Goal: Task Accomplishment & Management: Manage account settings

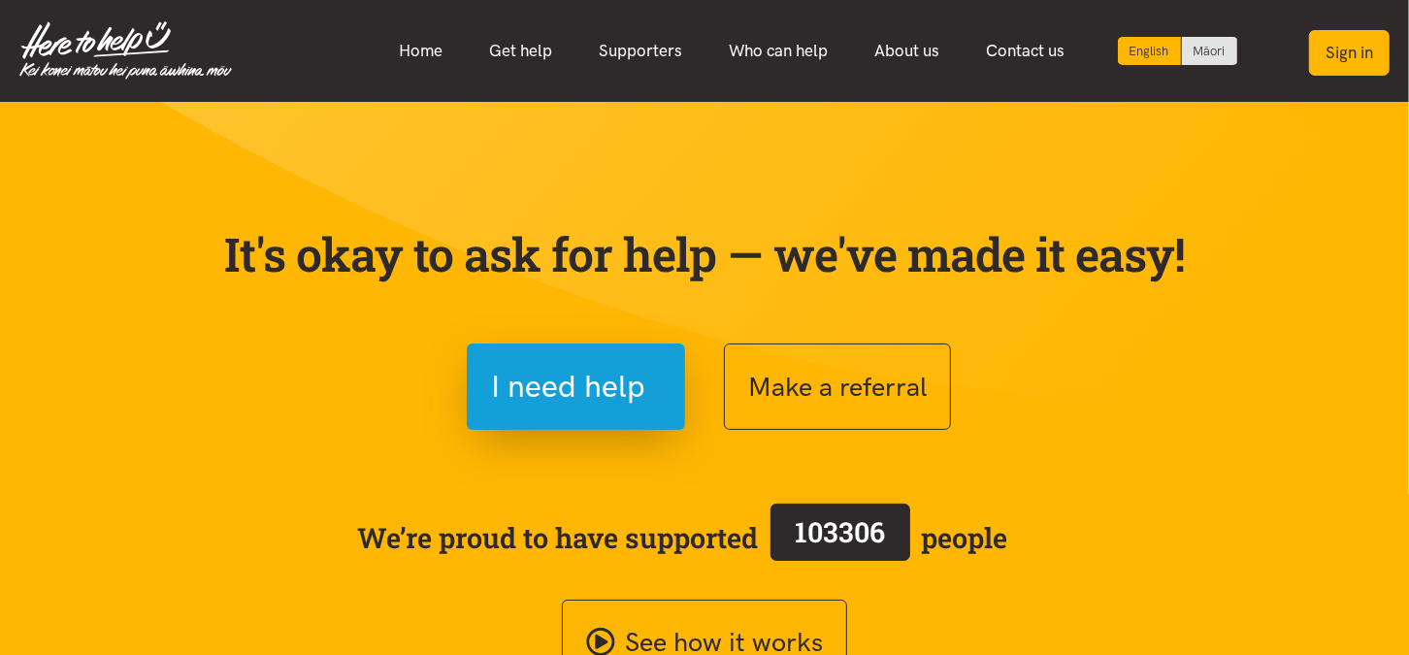
click at [1340, 57] on button "Sign in" at bounding box center [1349, 53] width 81 height 46
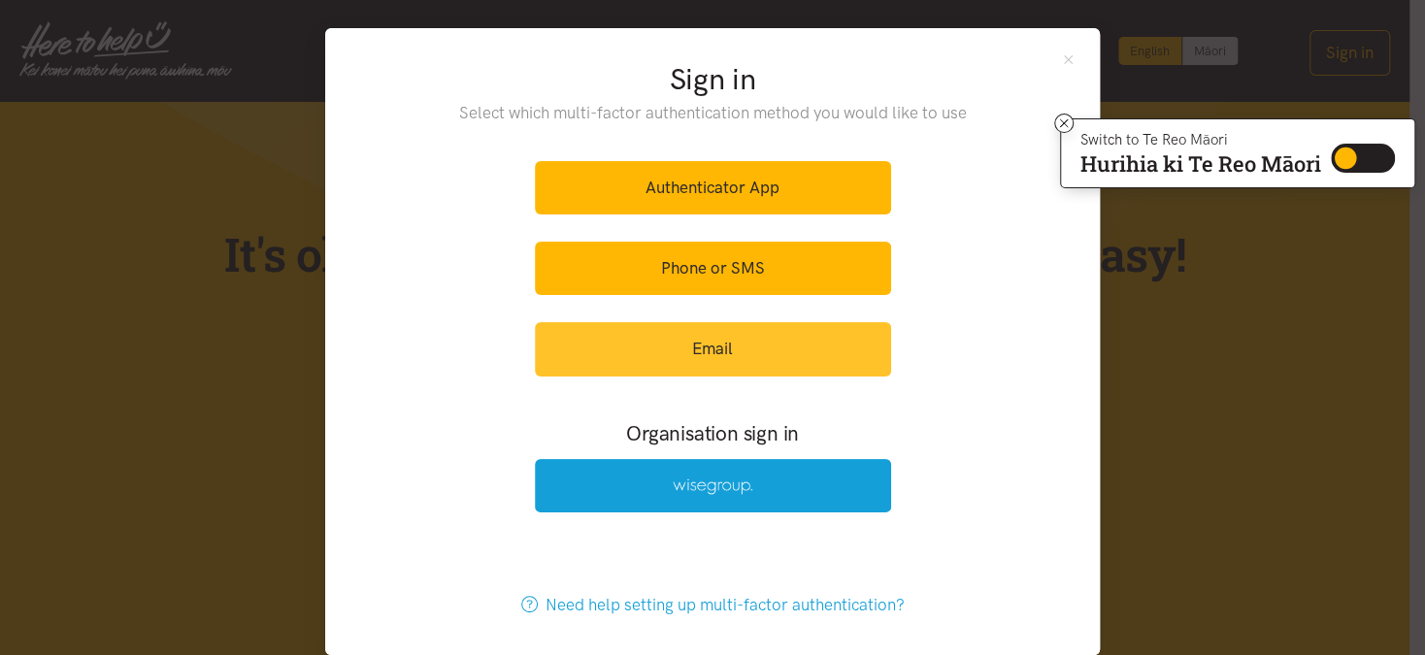
click at [675, 332] on link "Email" at bounding box center [713, 348] width 356 height 53
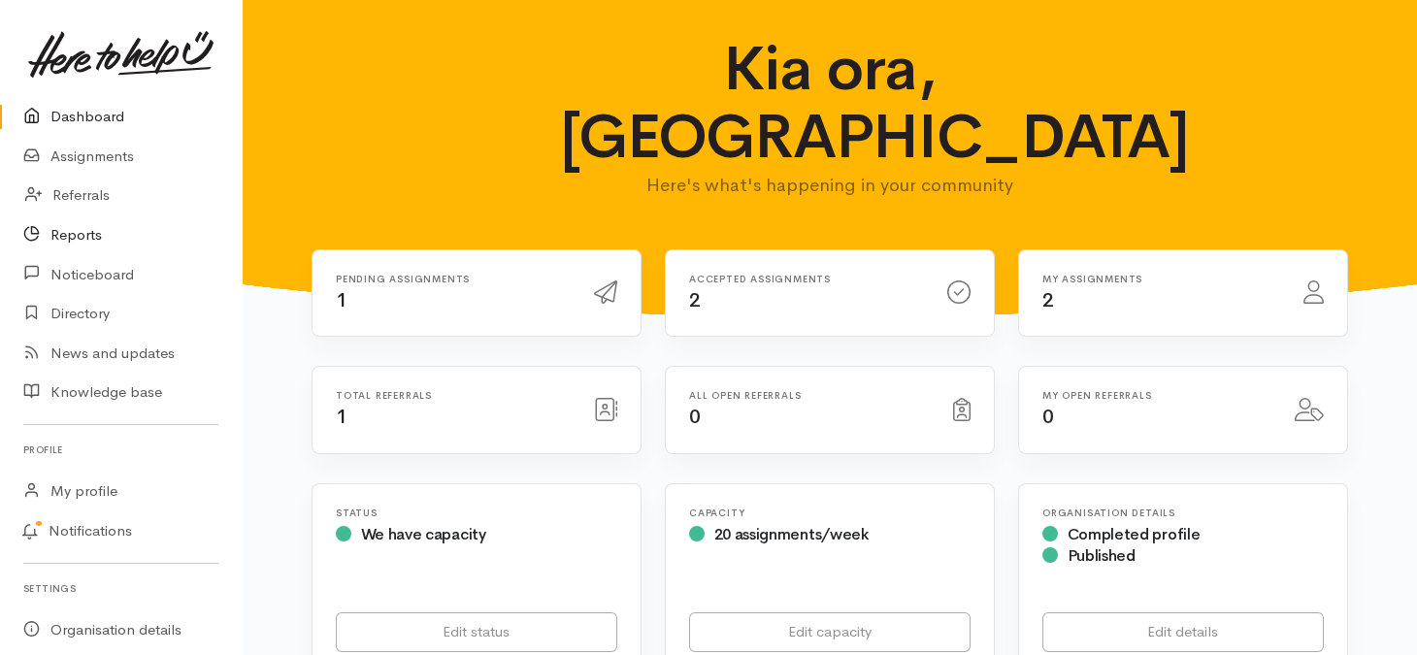
click at [83, 249] on link "Reports" at bounding box center [121, 235] width 242 height 40
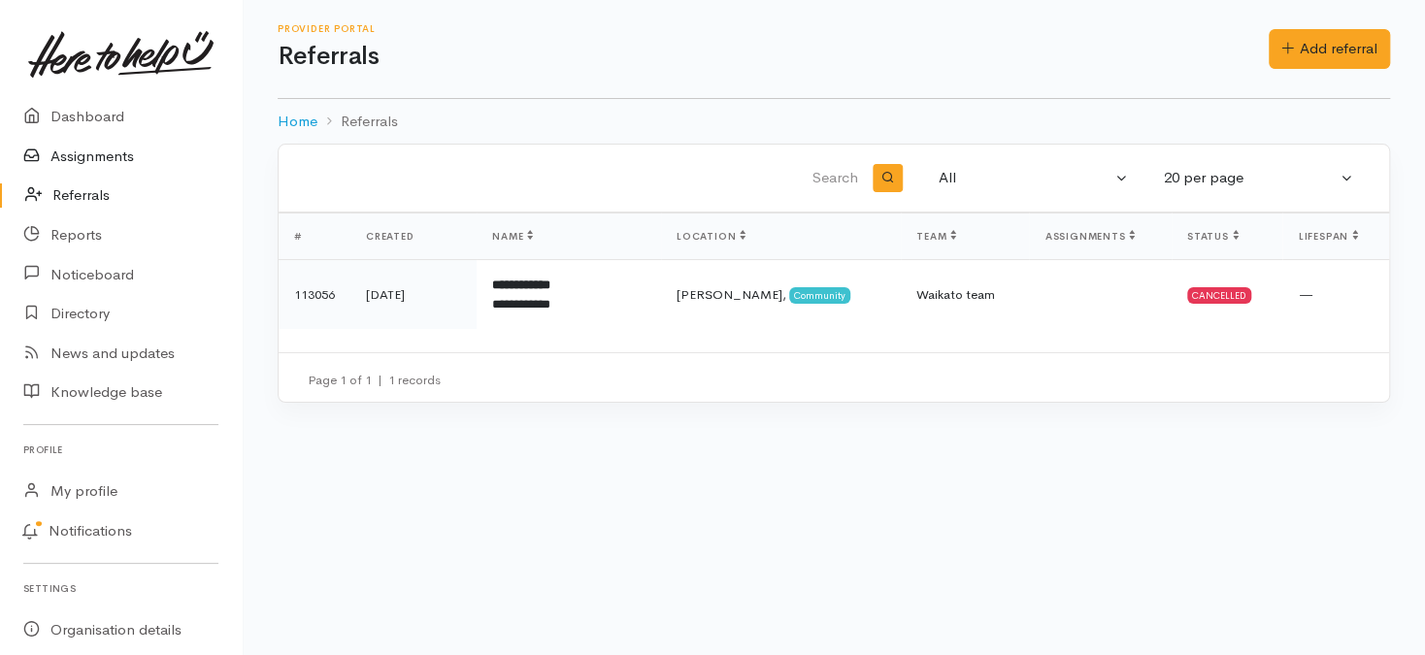
click at [73, 154] on link "Assignments" at bounding box center [121, 157] width 242 height 40
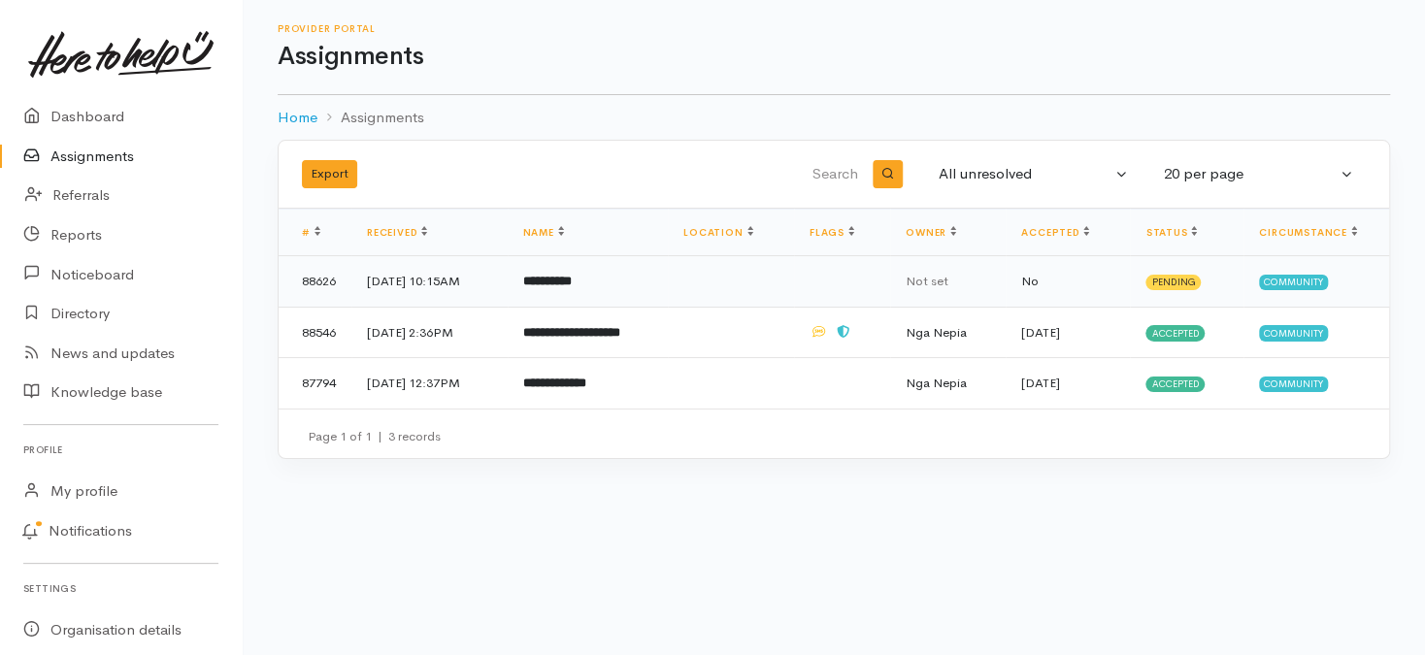
click at [561, 278] on b "**********" at bounding box center [547, 281] width 49 height 13
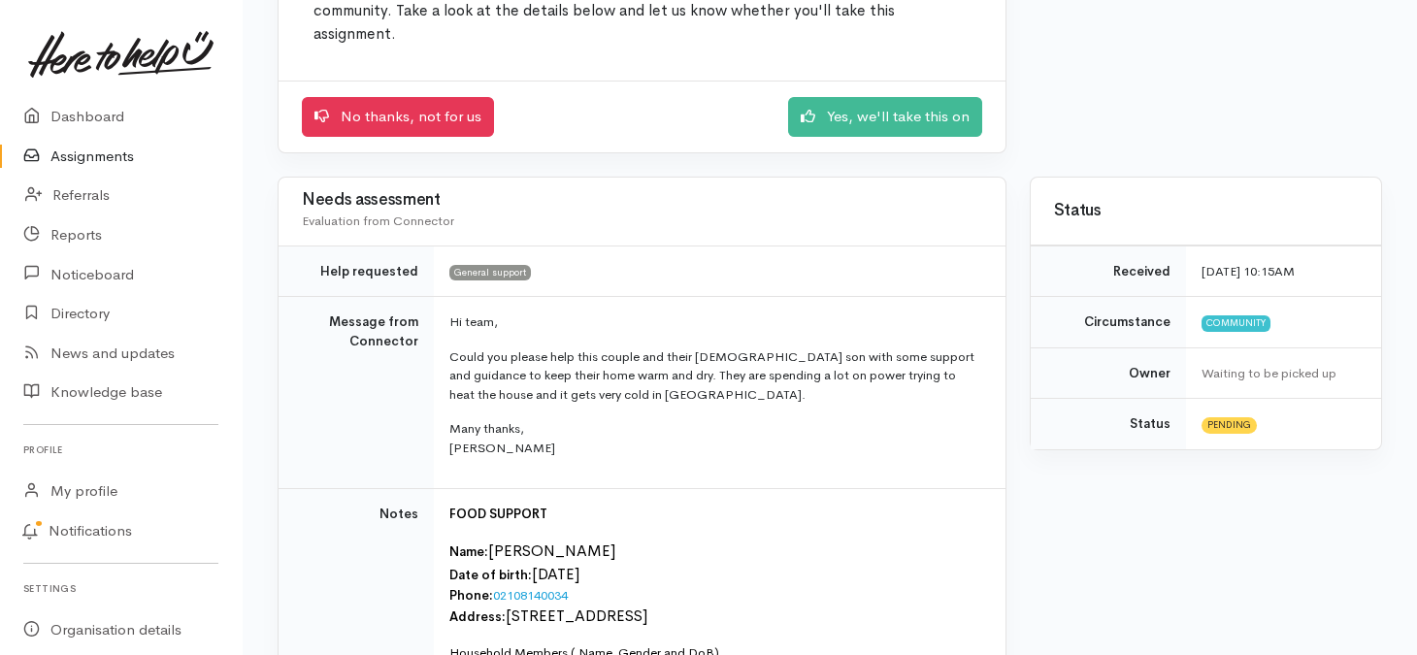
scroll to position [291, 0]
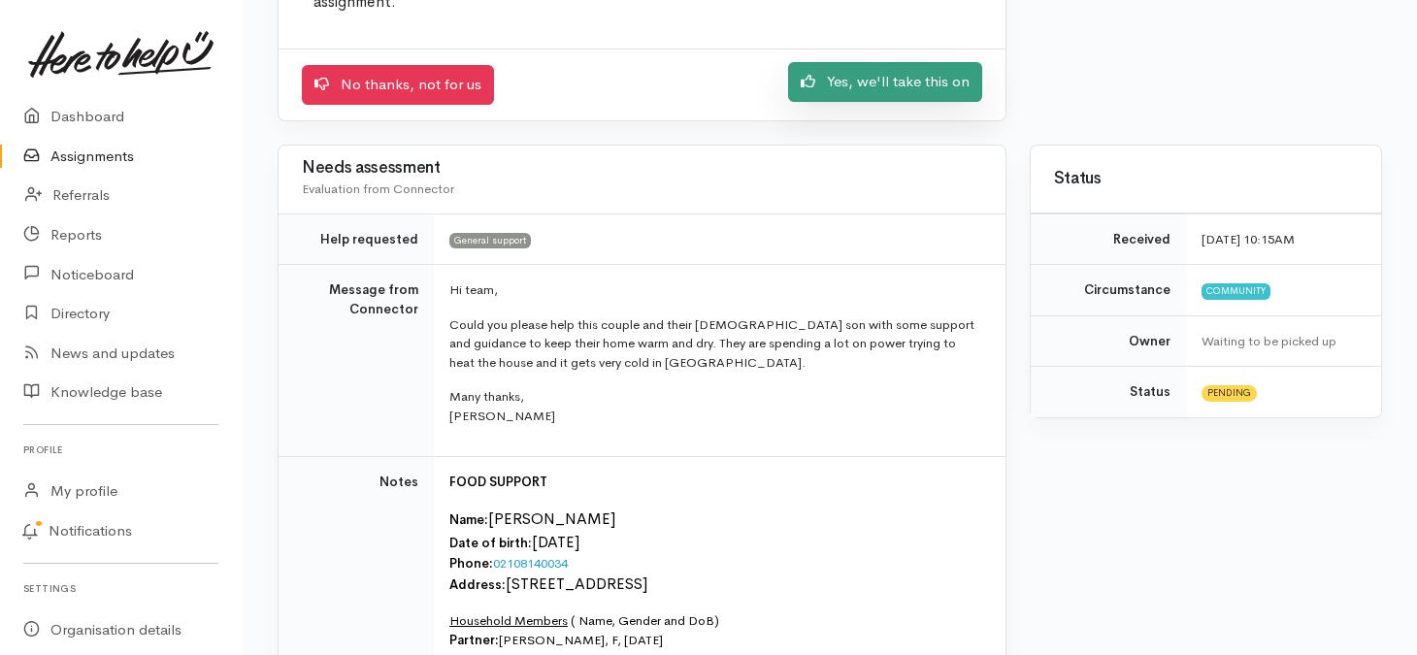
click at [896, 97] on link "Yes, we'll take this on" at bounding box center [885, 82] width 194 height 40
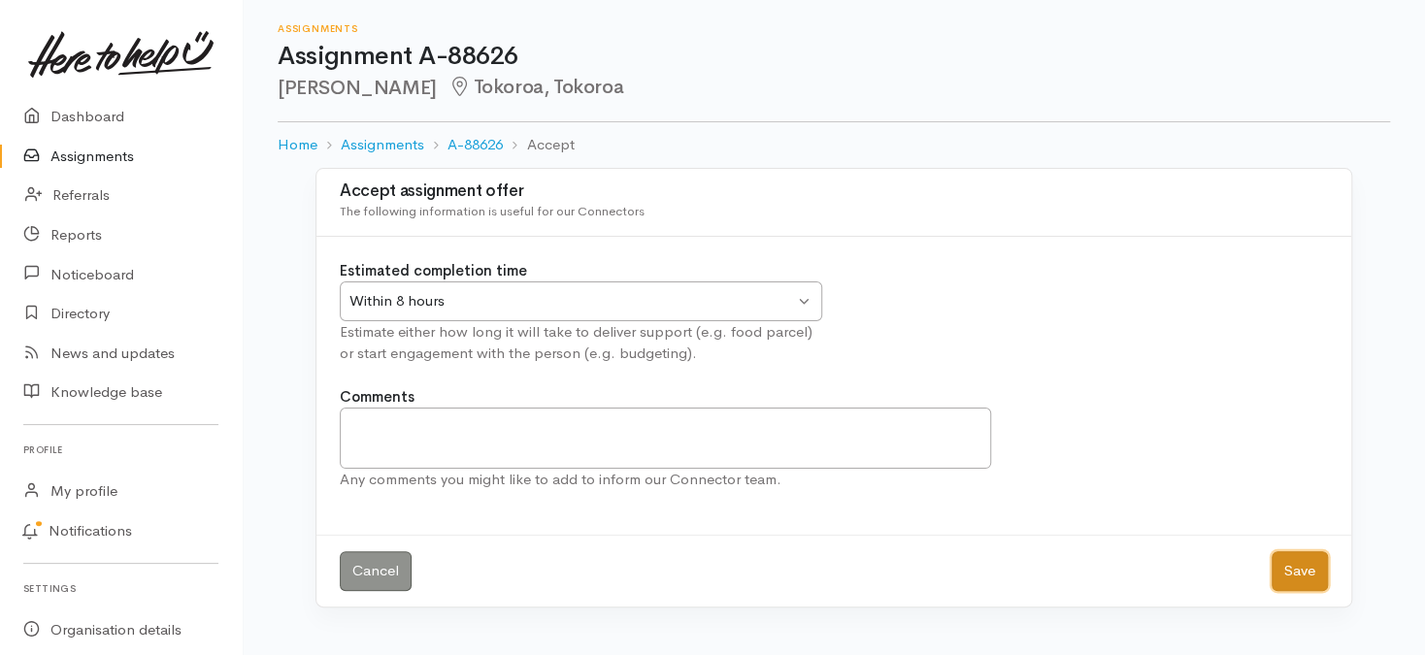
click at [1293, 570] on button "Save" at bounding box center [1299, 571] width 56 height 40
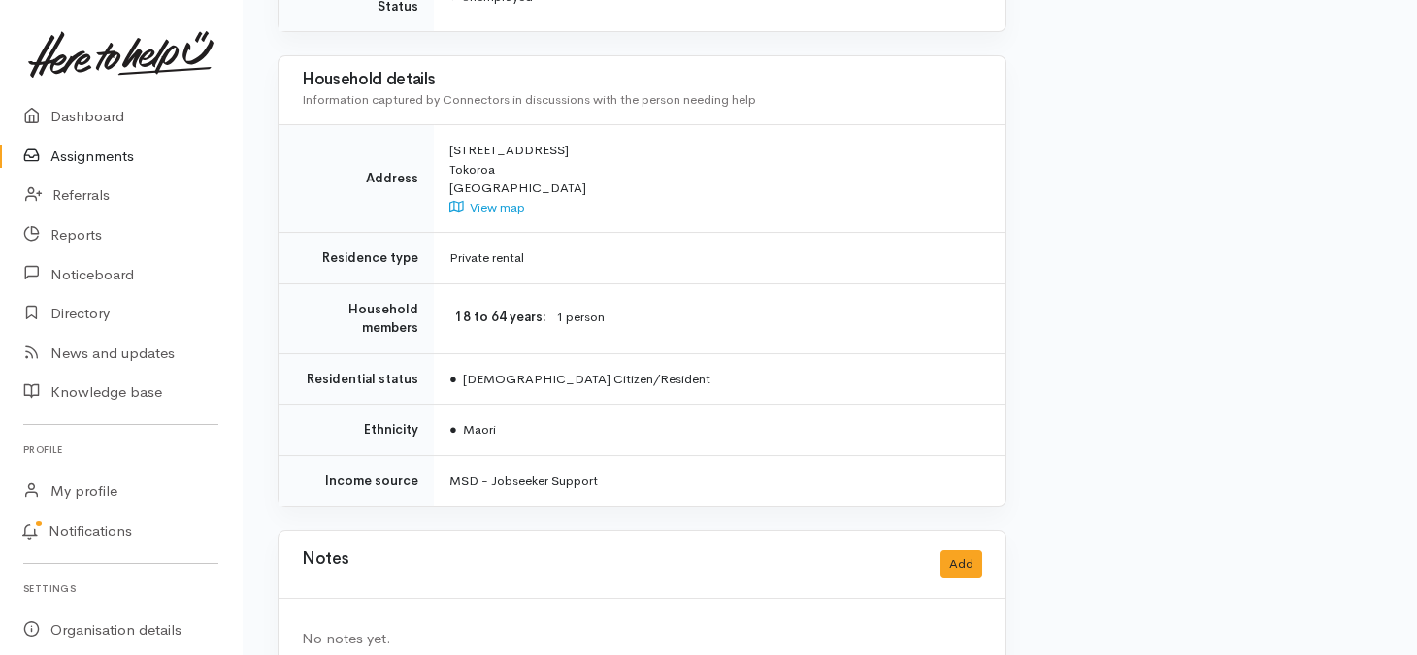
scroll to position [1327, 0]
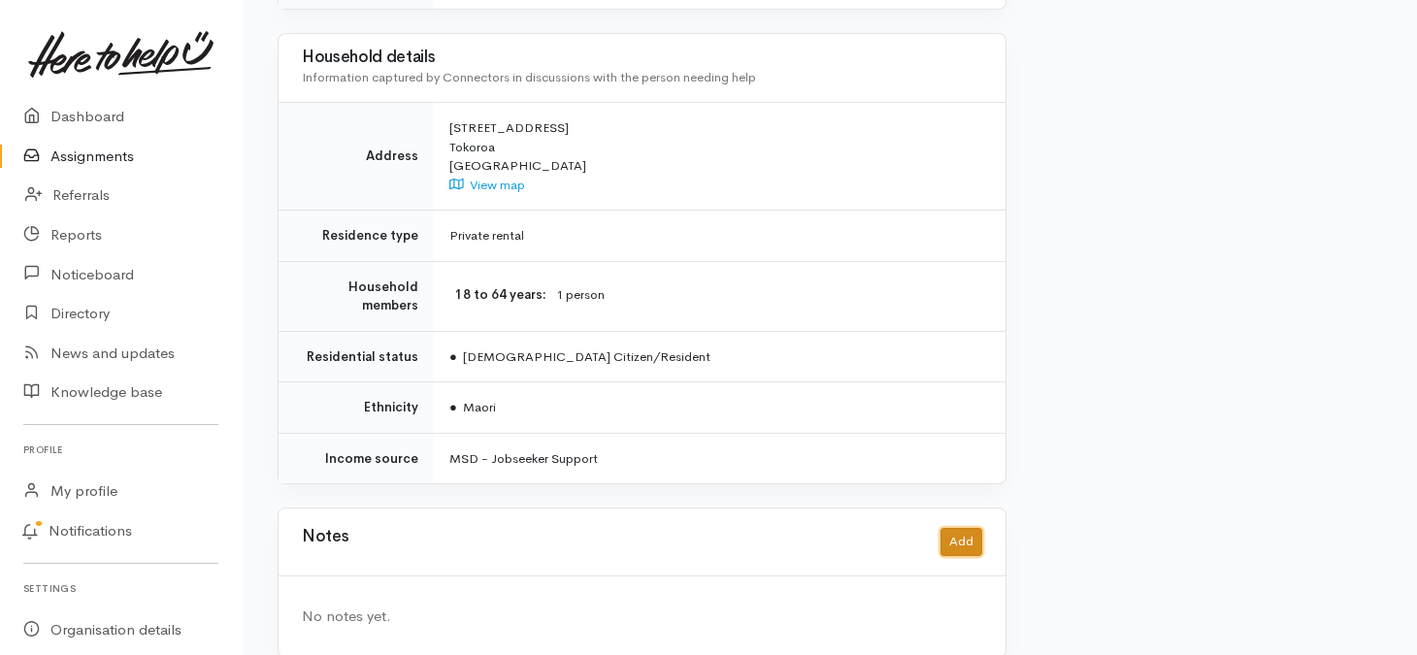
click at [969, 528] on button "Add" at bounding box center [961, 542] width 42 height 28
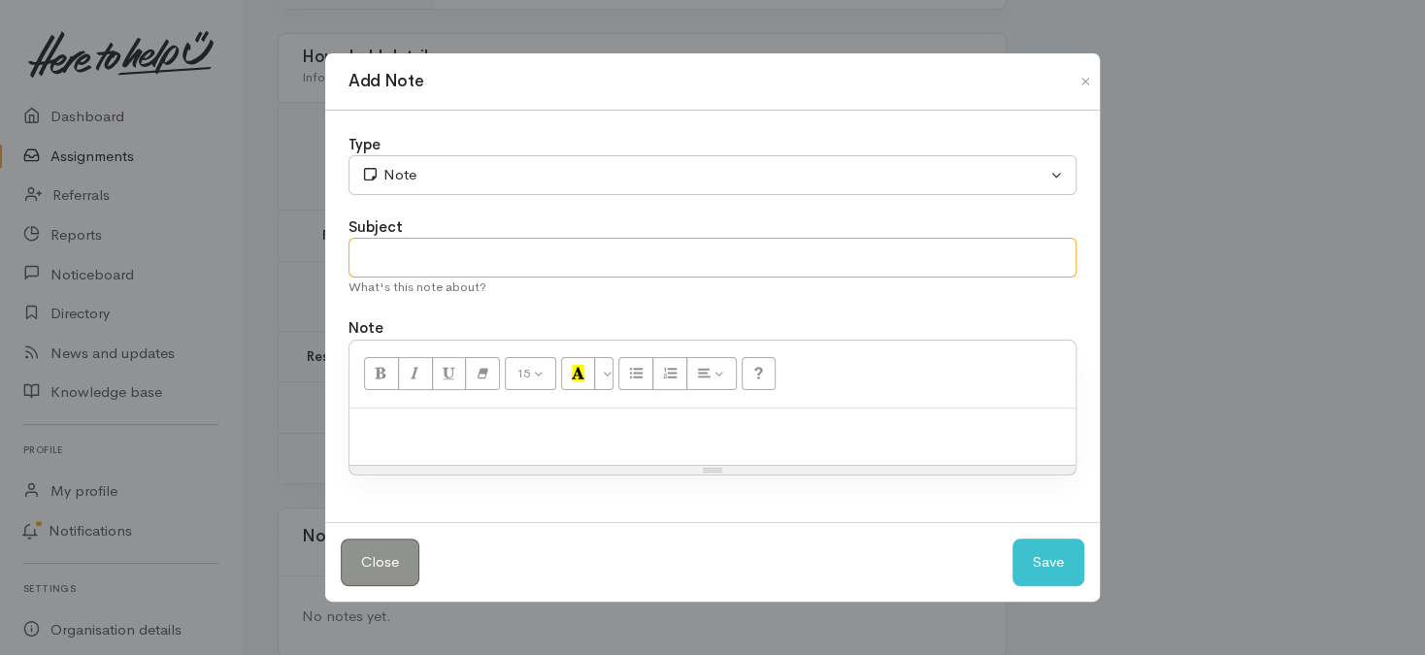
click at [417, 258] on input "text" at bounding box center [712, 258] width 728 height 40
click at [396, 448] on div at bounding box center [712, 437] width 726 height 57
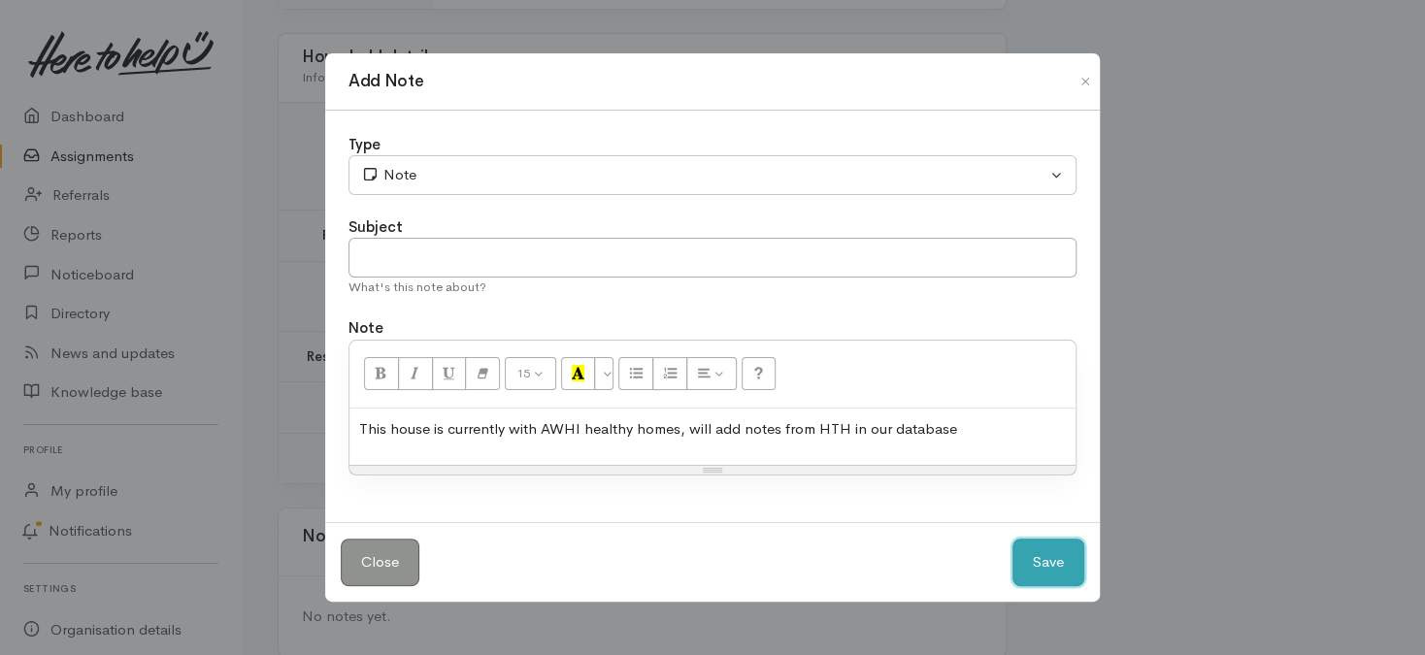
click at [1036, 569] on button "Save" at bounding box center [1048, 563] width 72 height 48
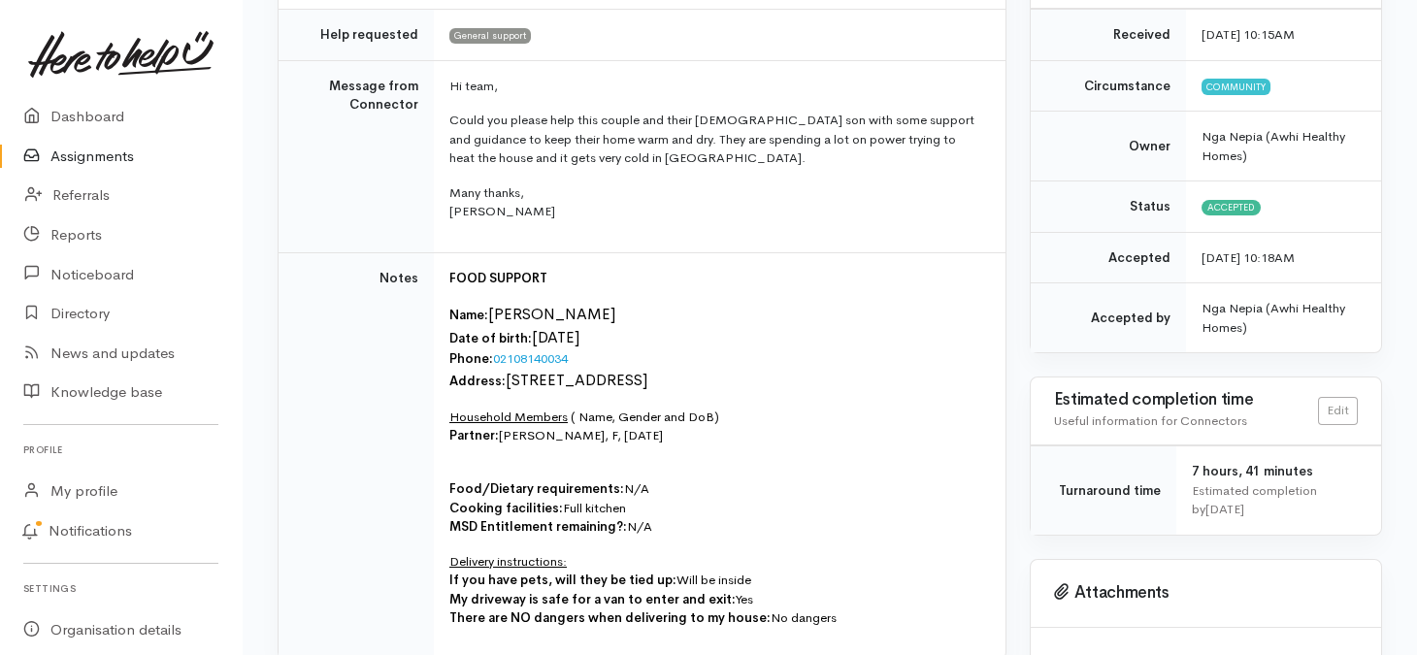
scroll to position [0, 0]
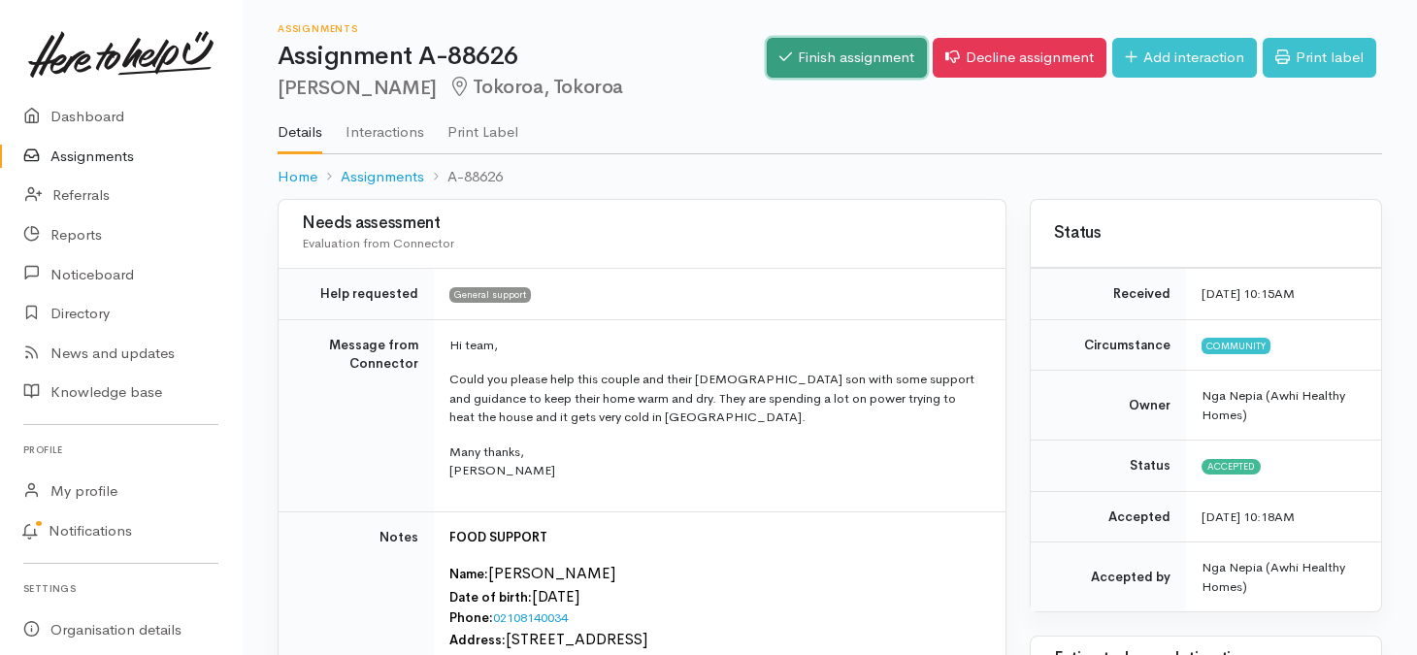
click at [867, 62] on link "Finish assignment" at bounding box center [847, 58] width 160 height 40
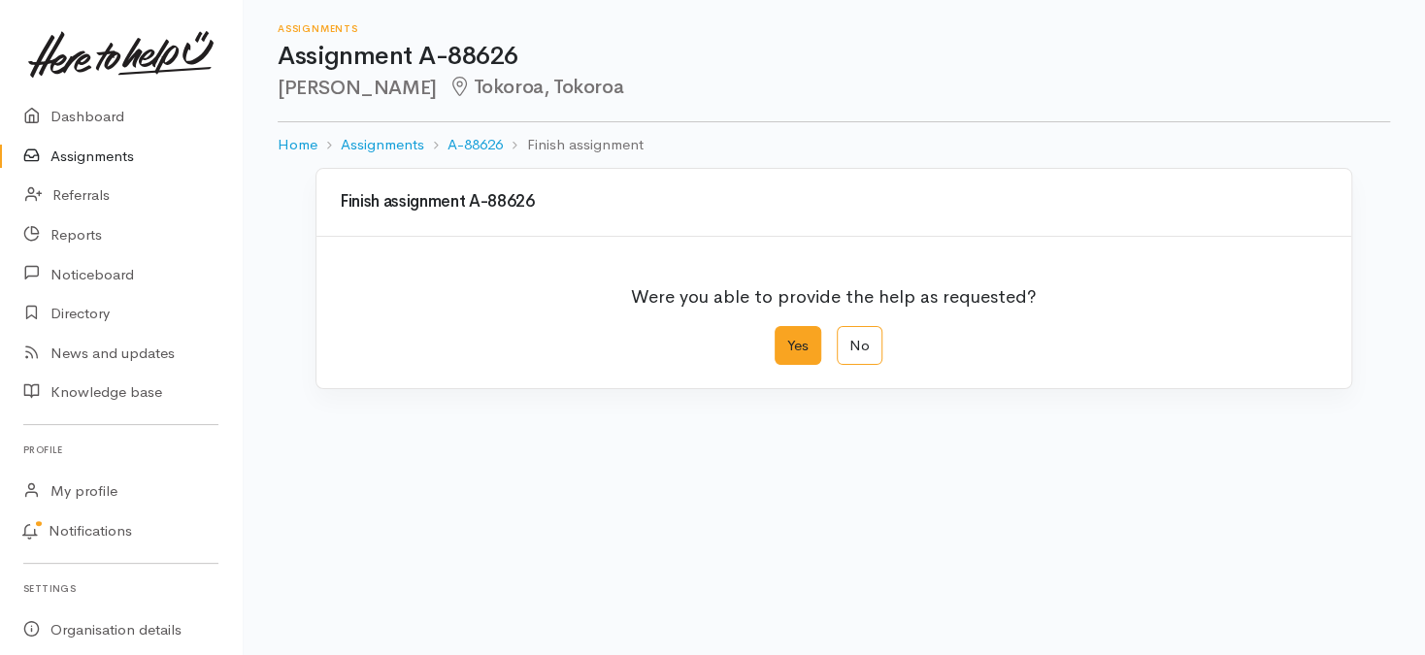
click at [792, 349] on label "Yes" at bounding box center [797, 346] width 47 height 40
click at [787, 339] on input "Yes" at bounding box center [780, 332] width 13 height 13
radio input "true"
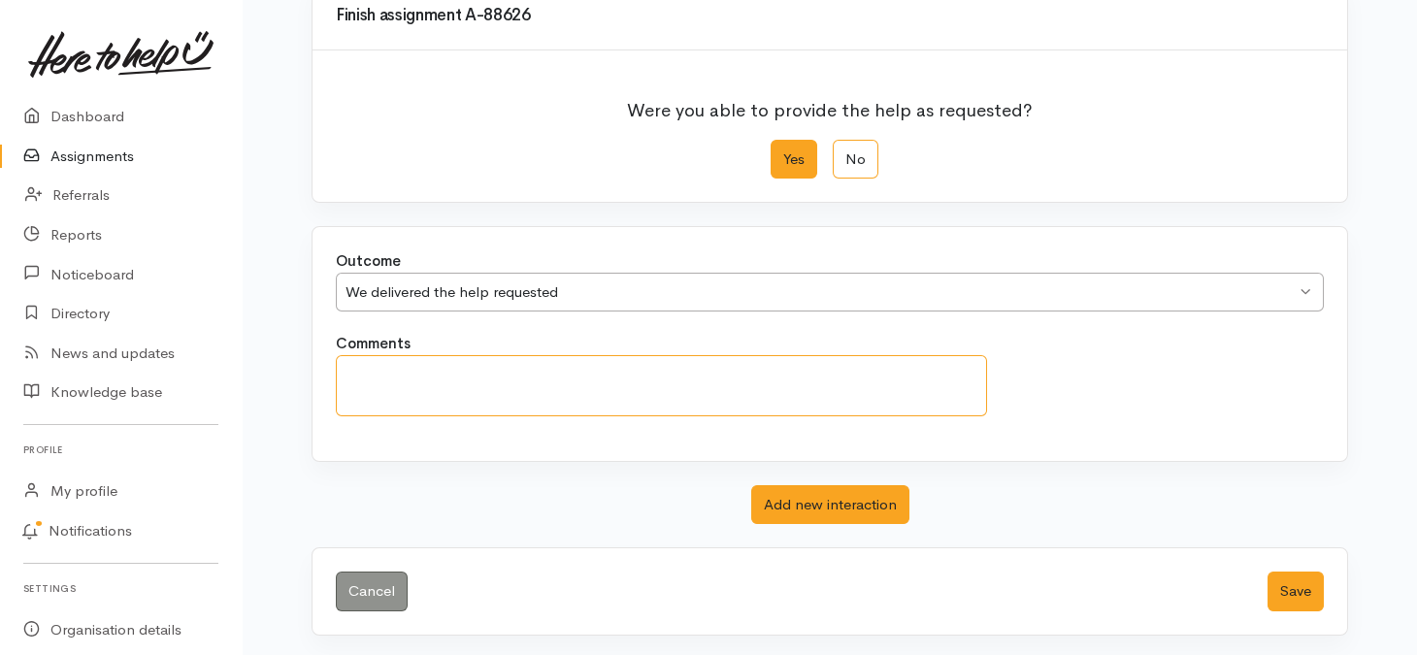
click at [427, 381] on textarea "Comments" at bounding box center [661, 385] width 651 height 61
type textarea "t"
type textarea "This whaanau have been helped by AWHI"
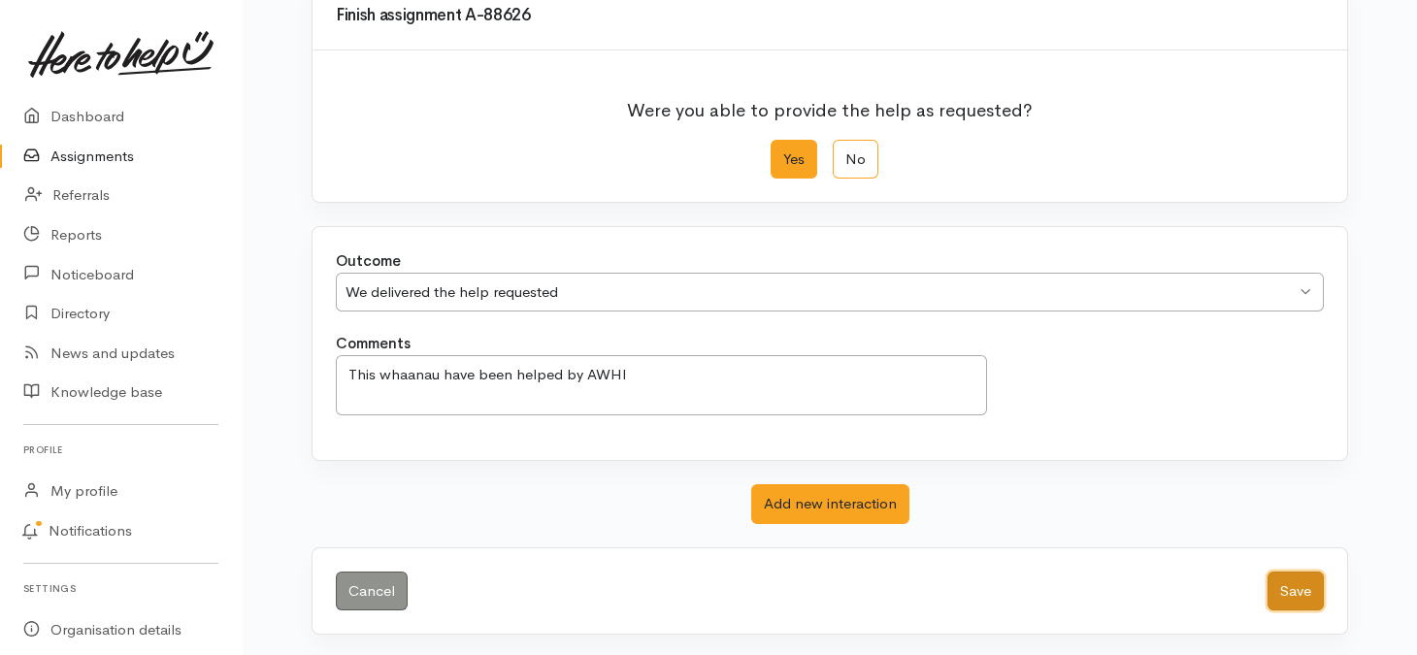
click at [1303, 576] on button "Save" at bounding box center [1295, 592] width 56 height 40
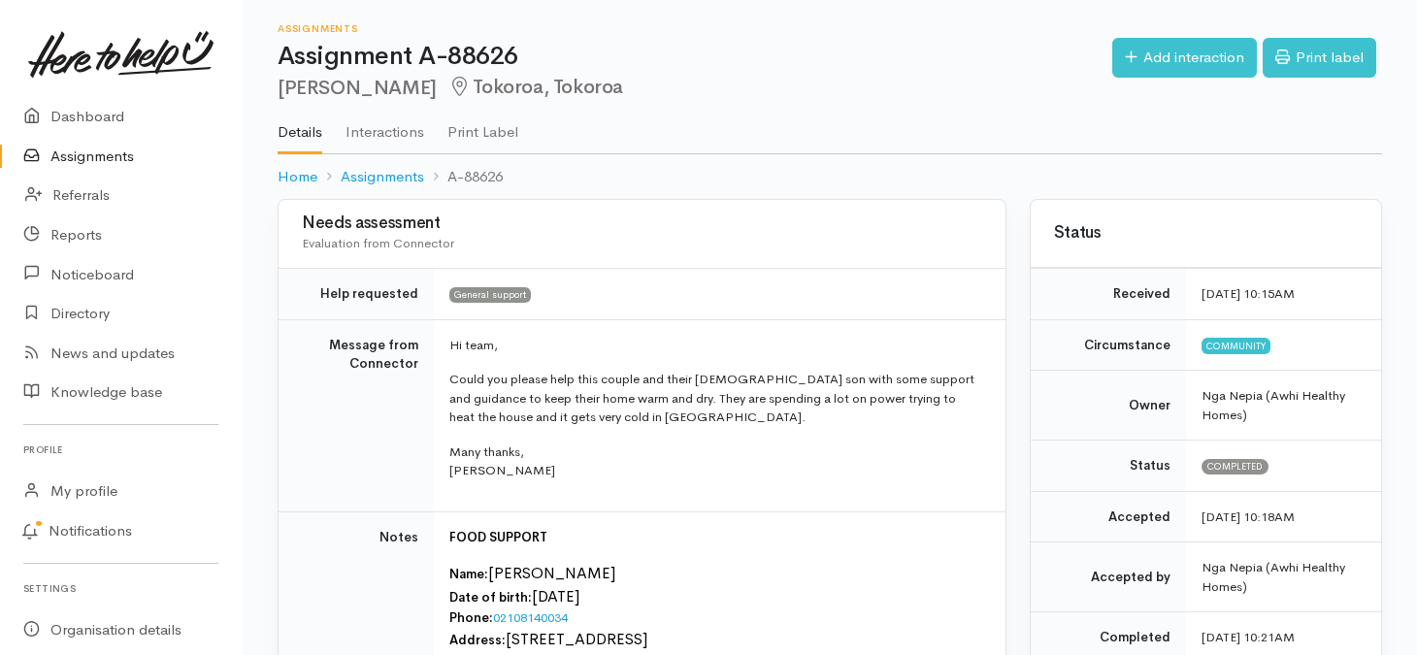
click at [78, 163] on link "Assignments" at bounding box center [121, 157] width 242 height 40
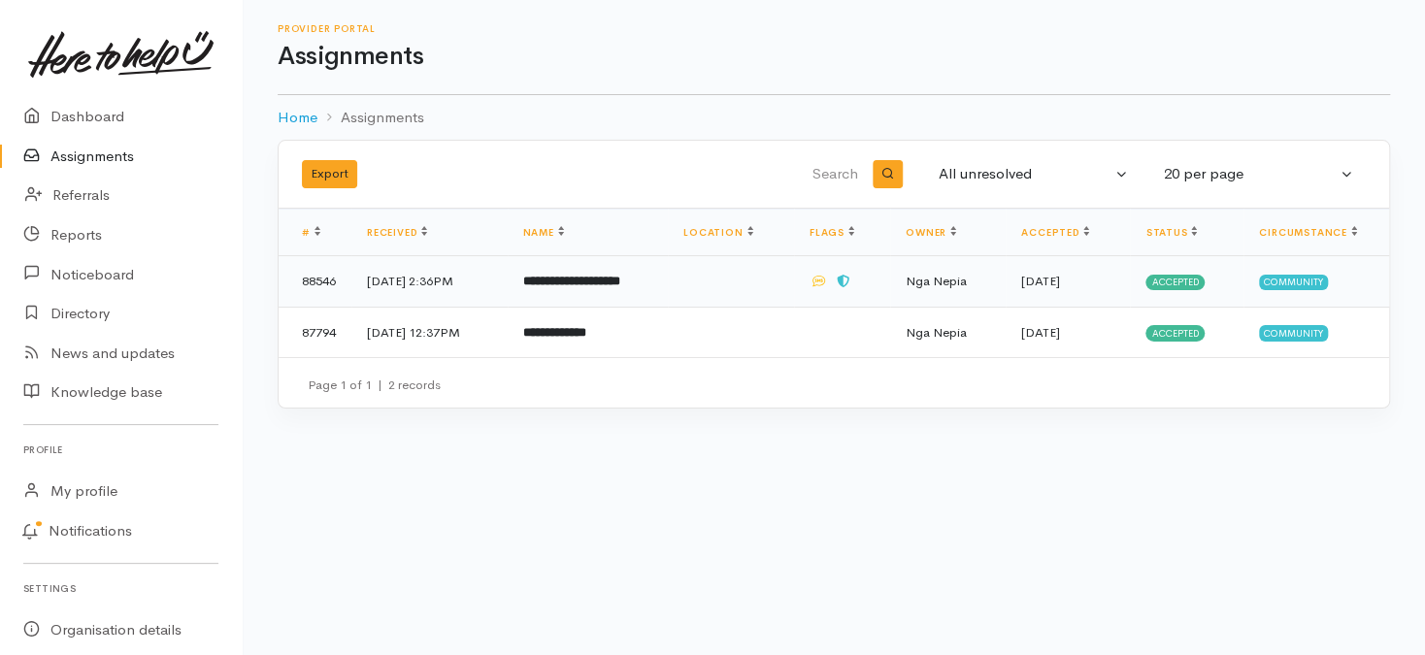
click at [609, 280] on b "**********" at bounding box center [571, 281] width 97 height 13
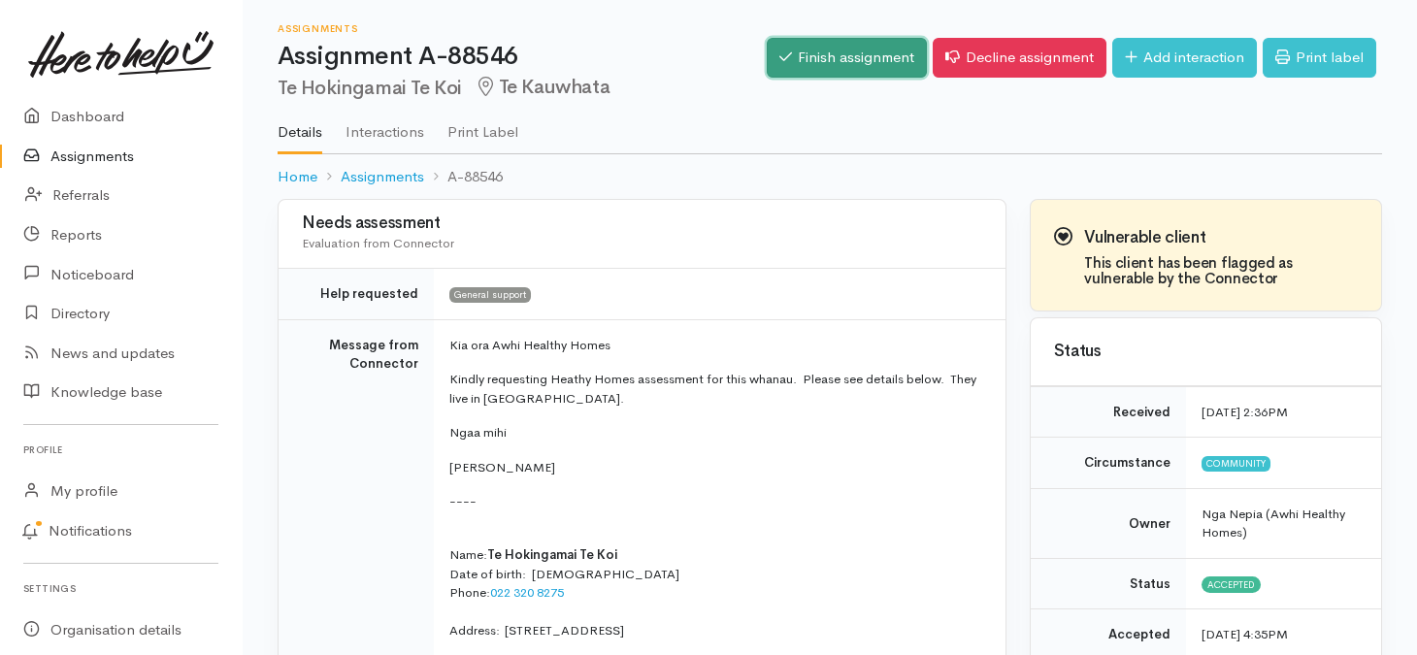
click at [861, 66] on link "Finish assignment" at bounding box center [847, 58] width 160 height 40
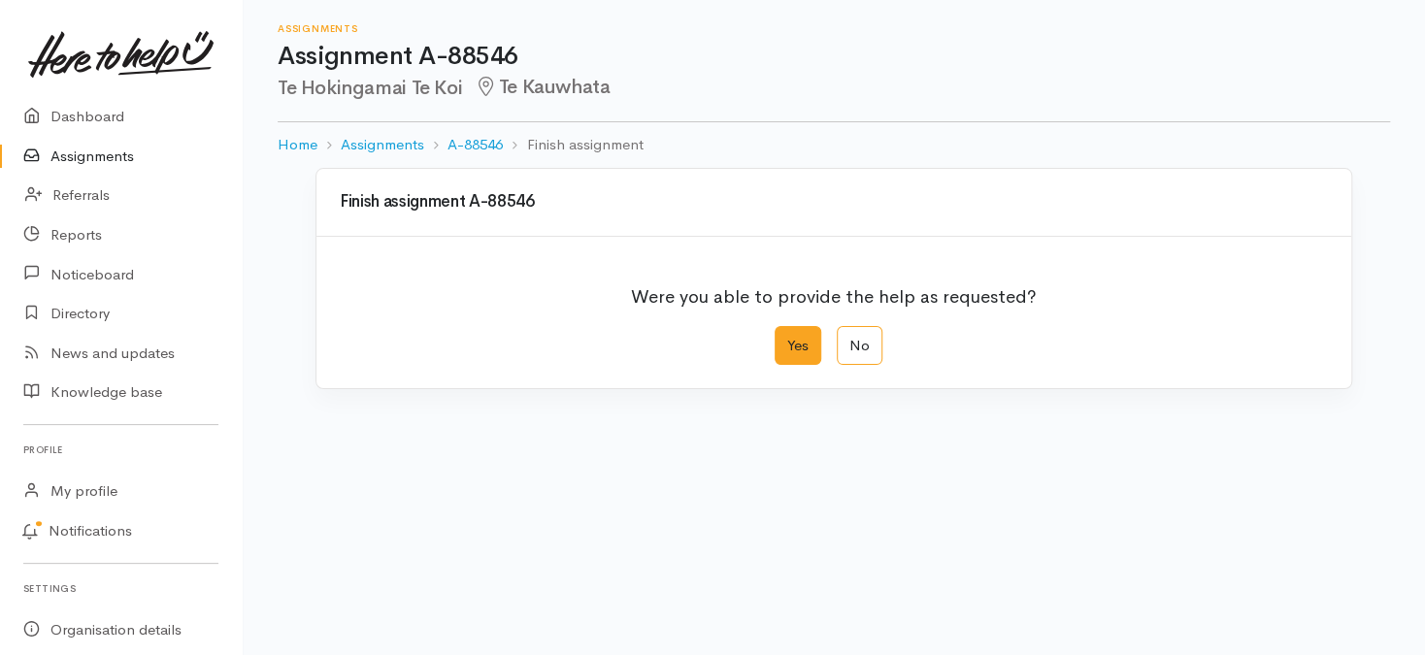
click at [796, 355] on label "Yes" at bounding box center [797, 346] width 47 height 40
click at [787, 339] on input "Yes" at bounding box center [780, 332] width 13 height 13
radio input "true"
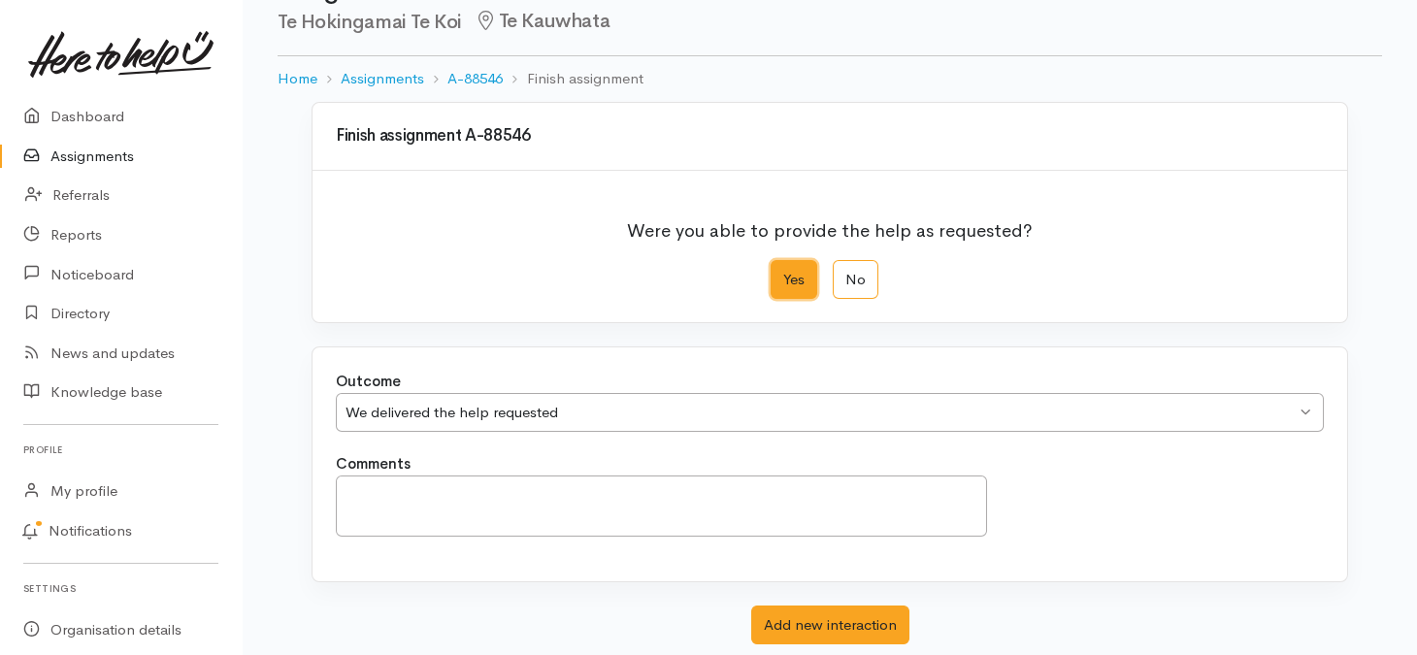
scroll to position [186, 0]
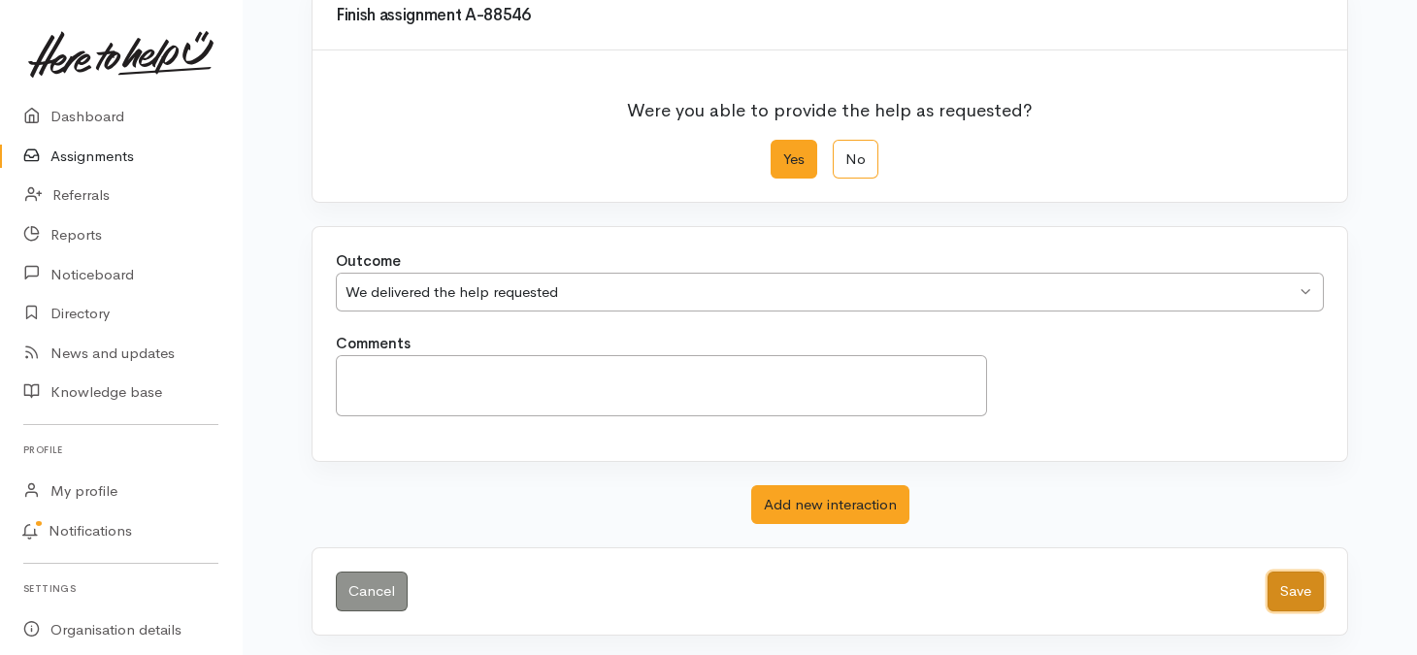
click at [1320, 590] on button "Save" at bounding box center [1295, 592] width 56 height 40
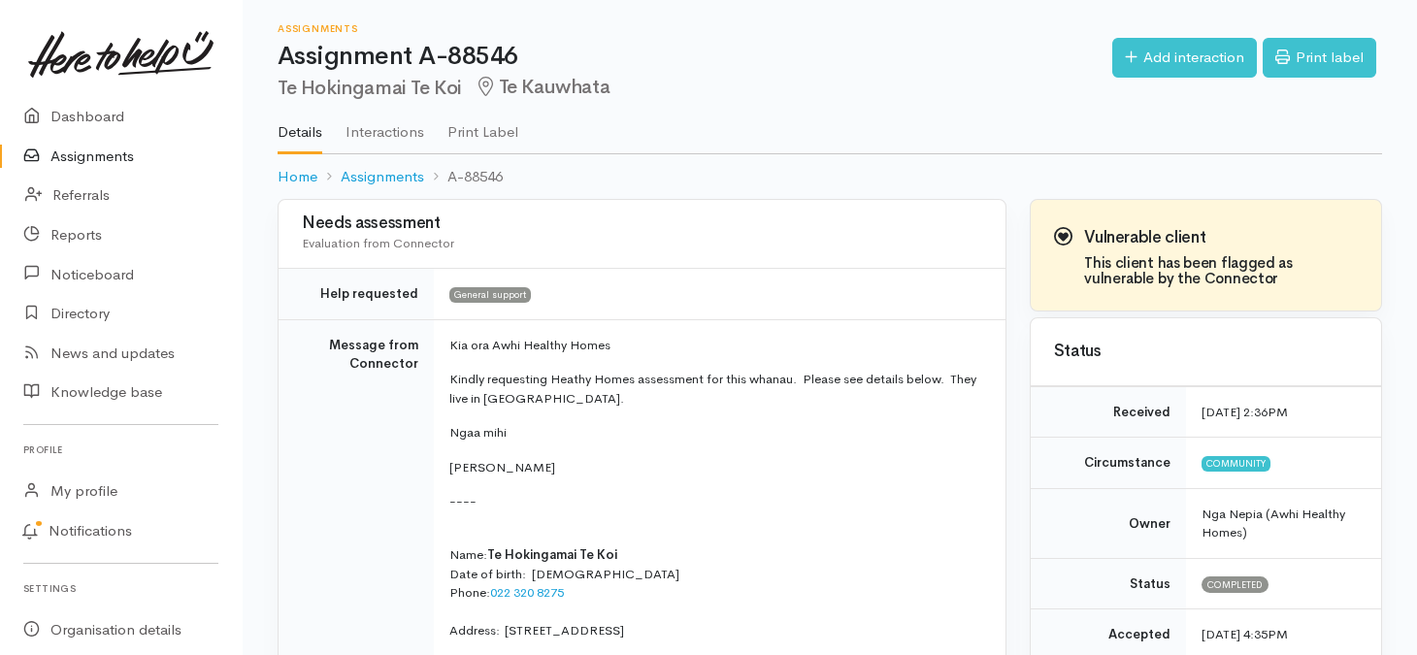
click at [88, 154] on link "Assignments" at bounding box center [121, 157] width 242 height 40
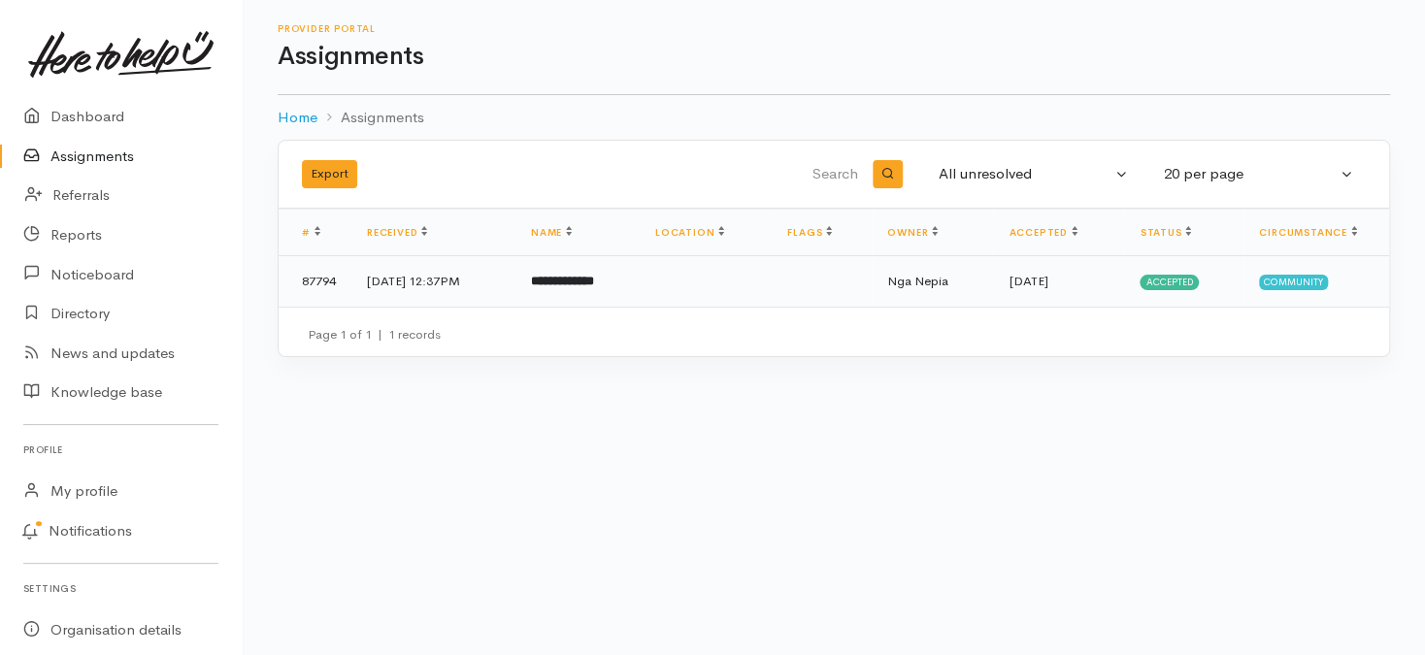
click at [594, 281] on b "**********" at bounding box center [562, 281] width 63 height 13
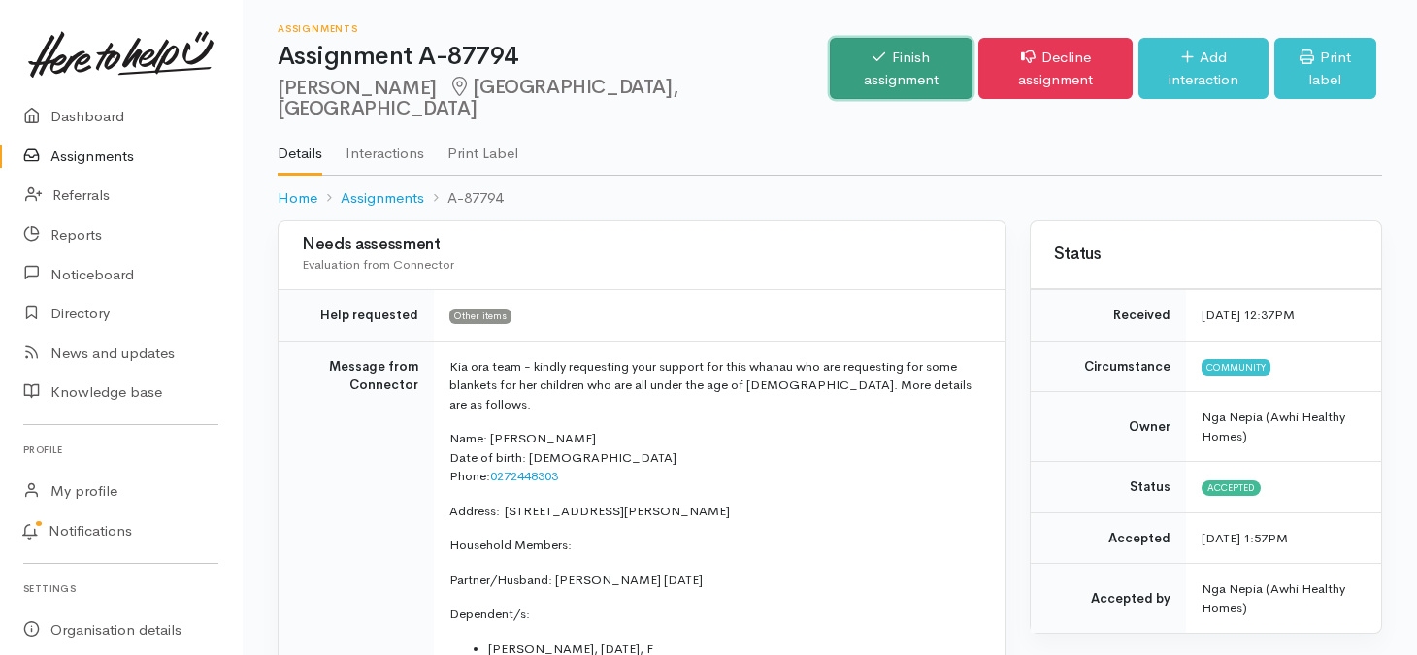
click at [830, 65] on link "Finish assignment" at bounding box center [901, 68] width 143 height 61
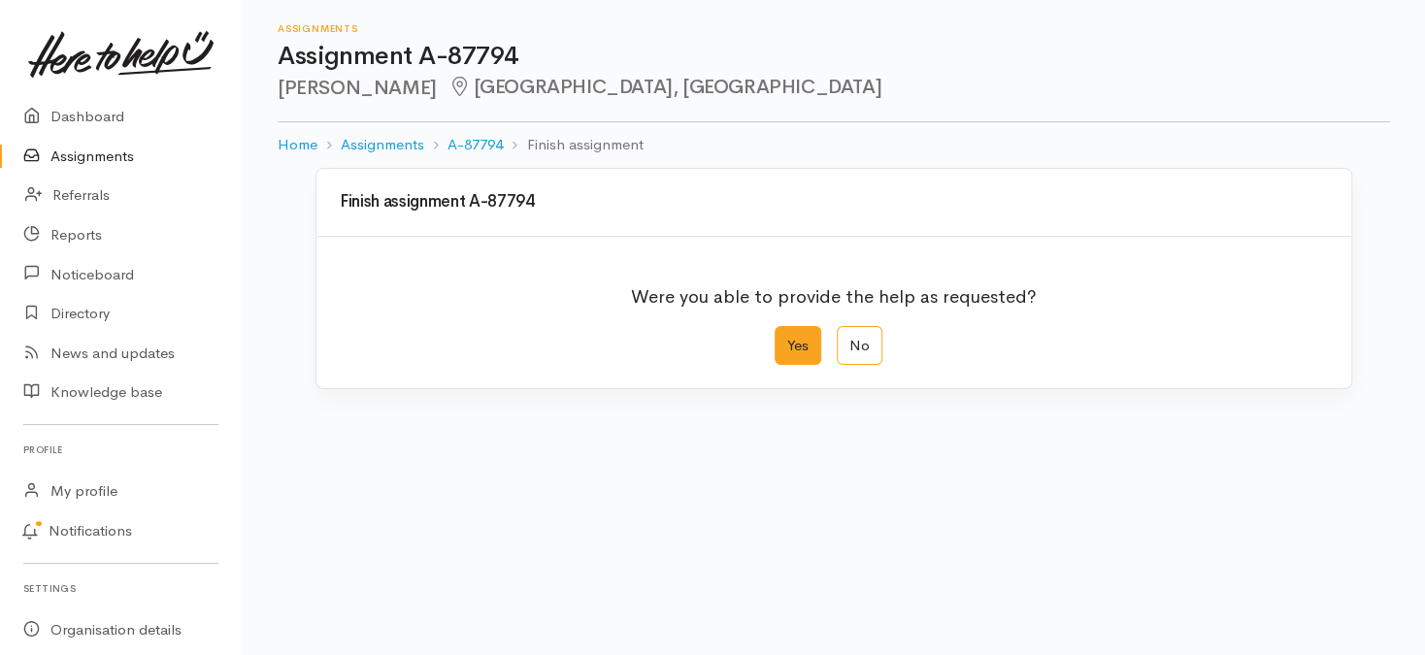
click at [779, 345] on label "Yes" at bounding box center [797, 346] width 47 height 40
click at [779, 339] on input "Yes" at bounding box center [780, 332] width 13 height 13
radio input "true"
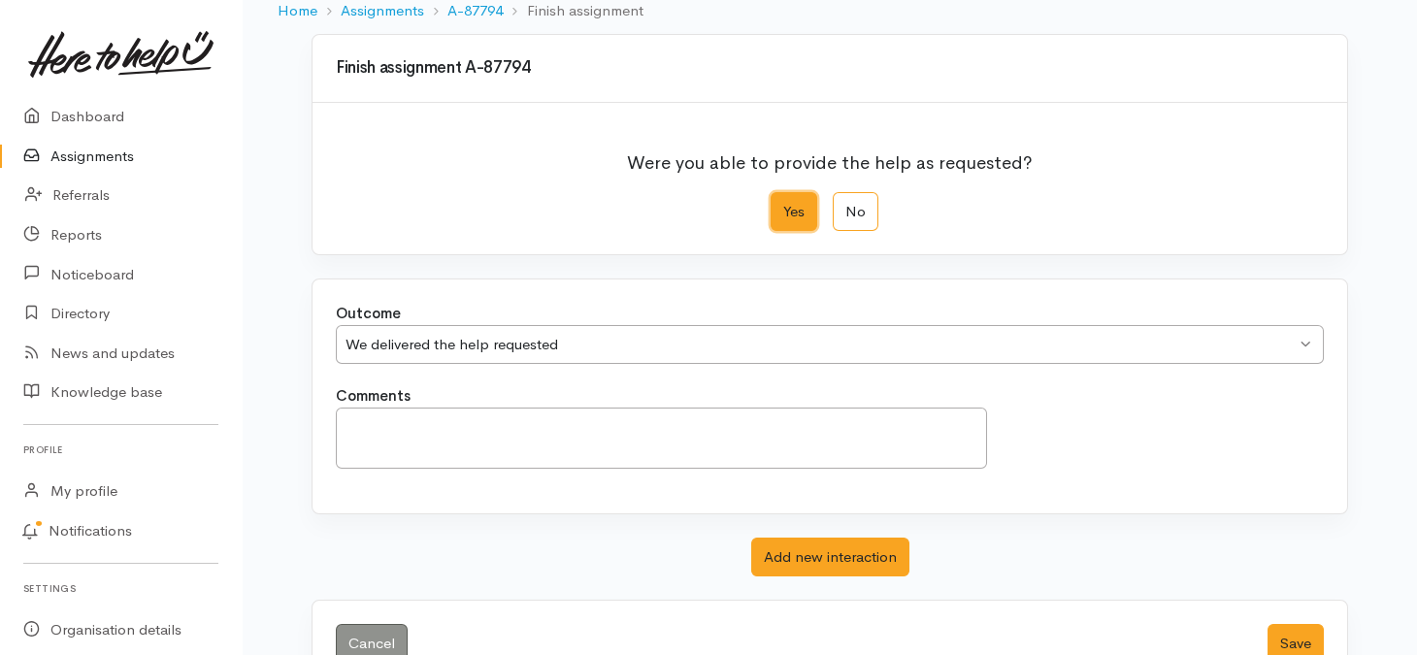
scroll to position [186, 0]
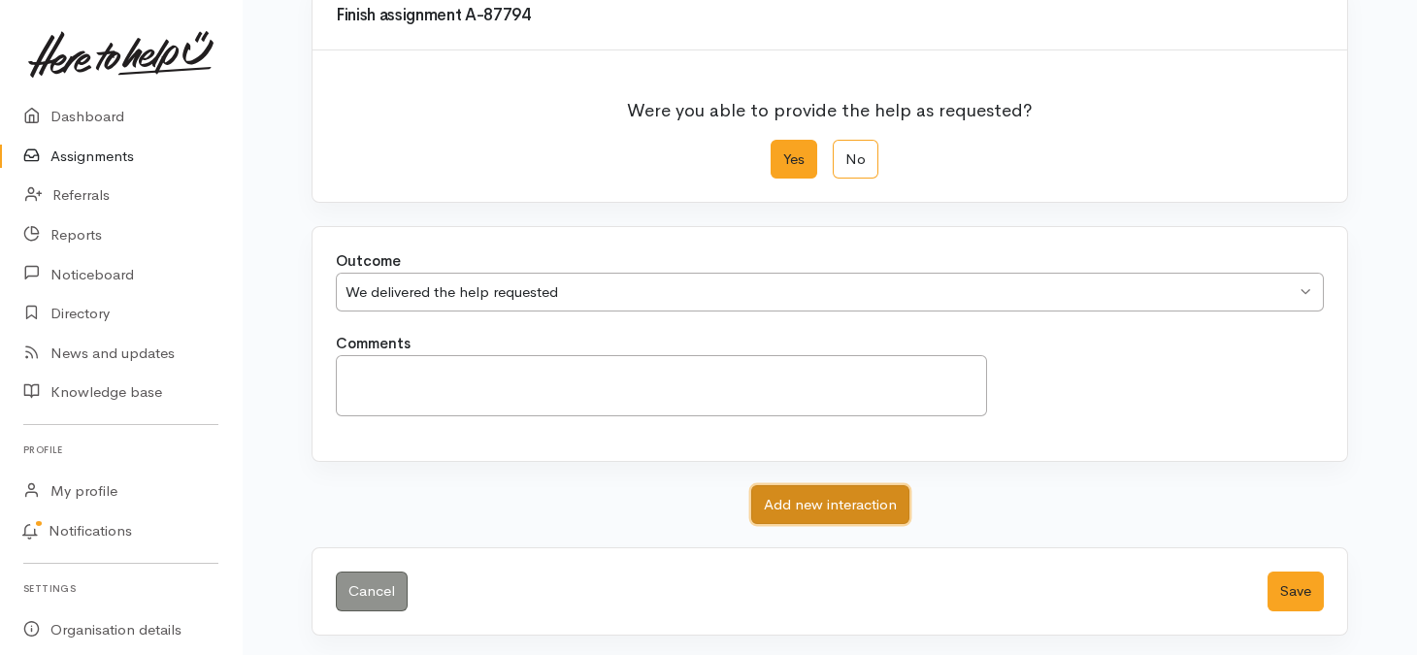
click at [797, 493] on button "Add new interaction" at bounding box center [830, 505] width 158 height 40
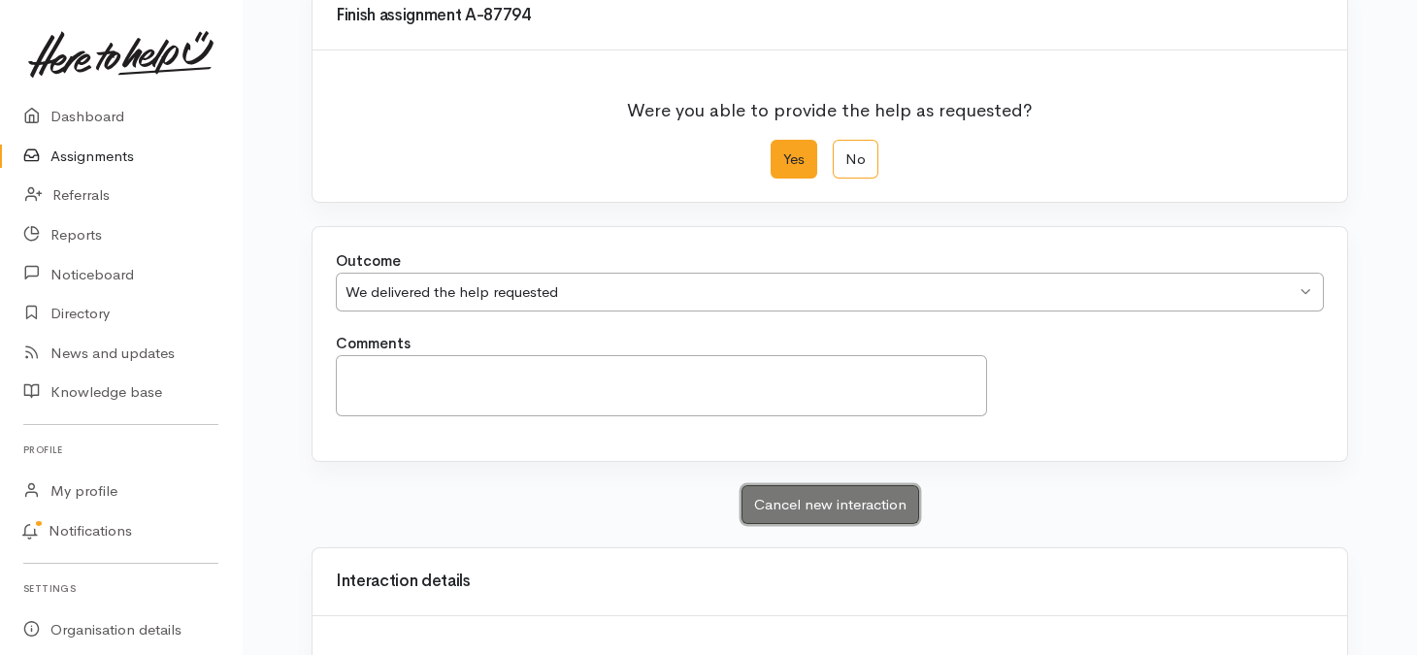
click at [865, 512] on button "Cancel new interaction" at bounding box center [830, 505] width 178 height 40
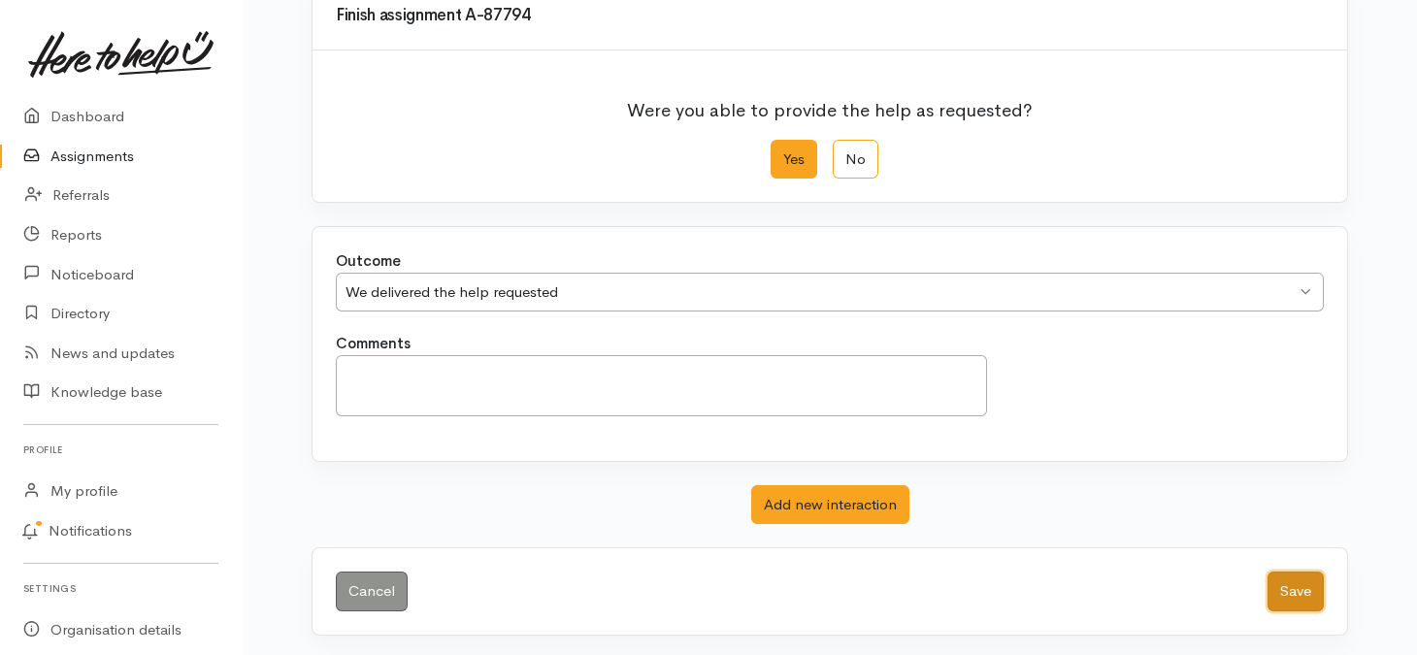
click at [1284, 574] on button "Save" at bounding box center [1295, 592] width 56 height 40
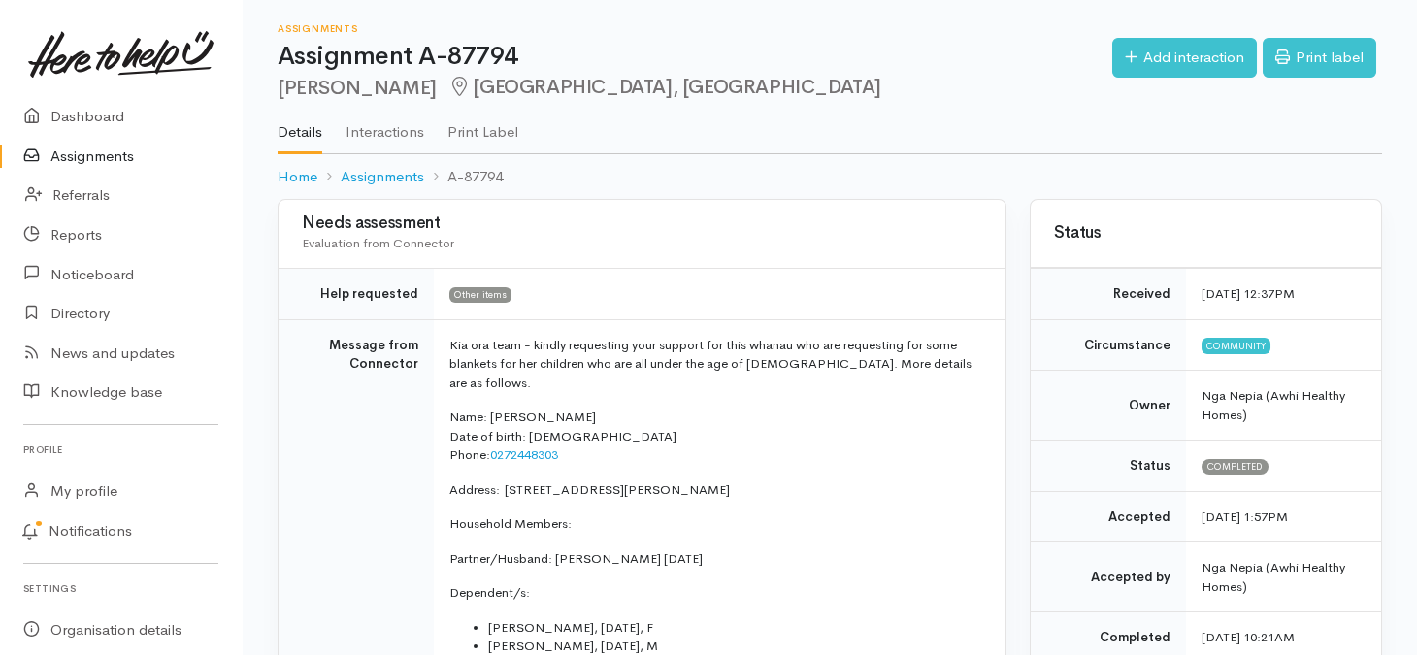
click at [92, 157] on link "Assignments" at bounding box center [121, 157] width 242 height 40
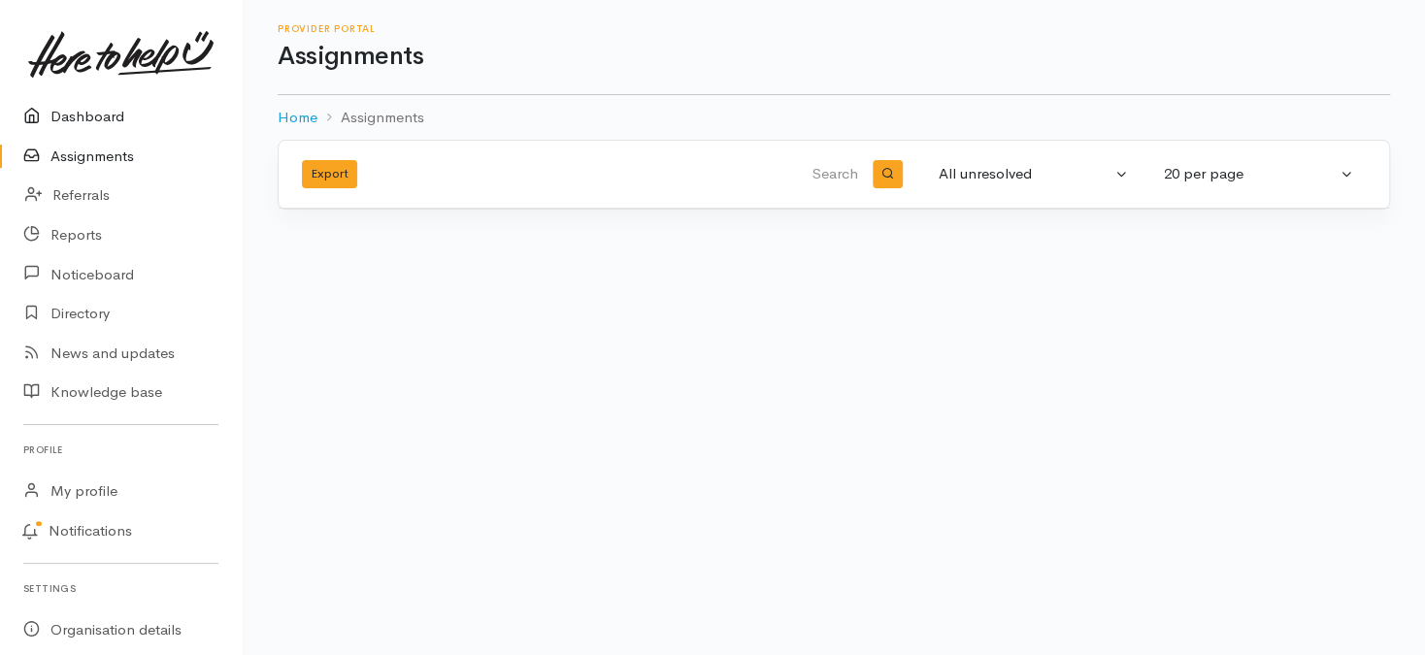
click at [60, 123] on link "Dashboard" at bounding box center [121, 117] width 242 height 40
